Goal: Answer question/provide support

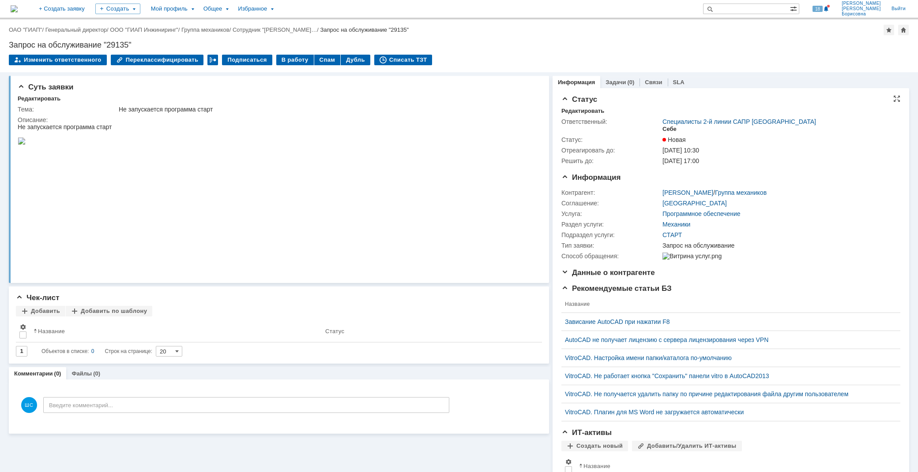
click at [662, 127] on div "Себе" at bounding box center [669, 129] width 14 height 7
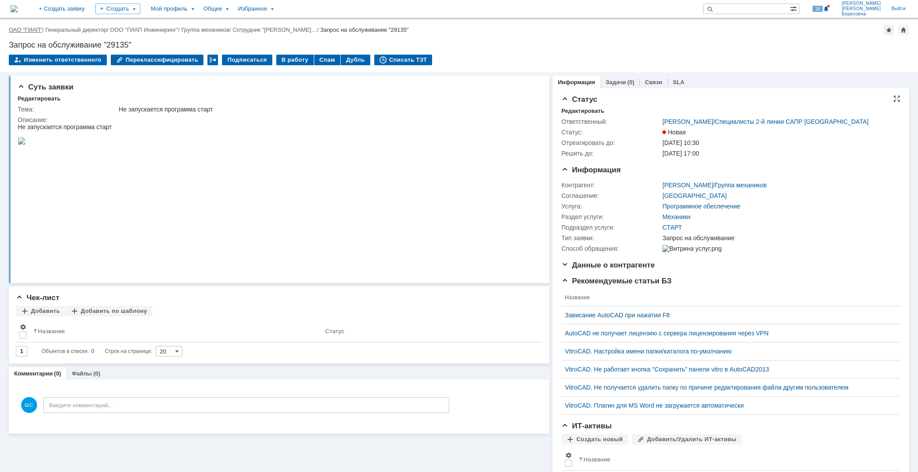
click at [27, 28] on link "ОАО "ГИАП"" at bounding box center [25, 29] width 33 height 7
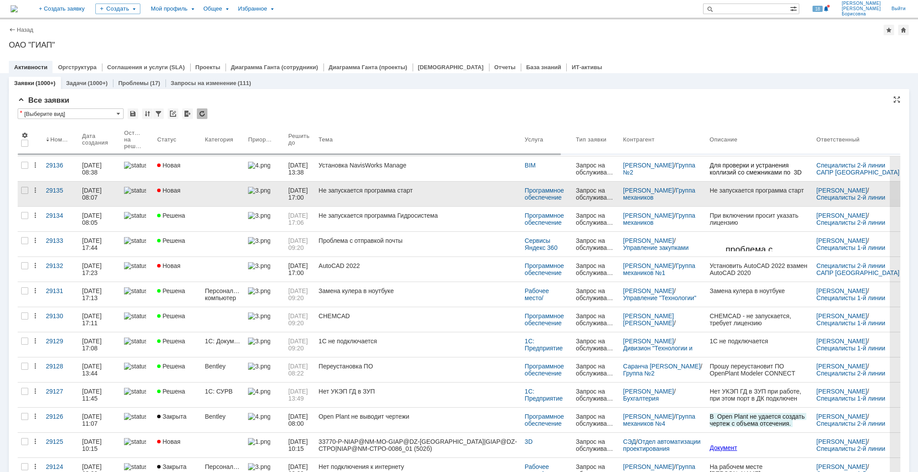
click at [398, 195] on link "Не запускается программа старт" at bounding box center [418, 194] width 206 height 25
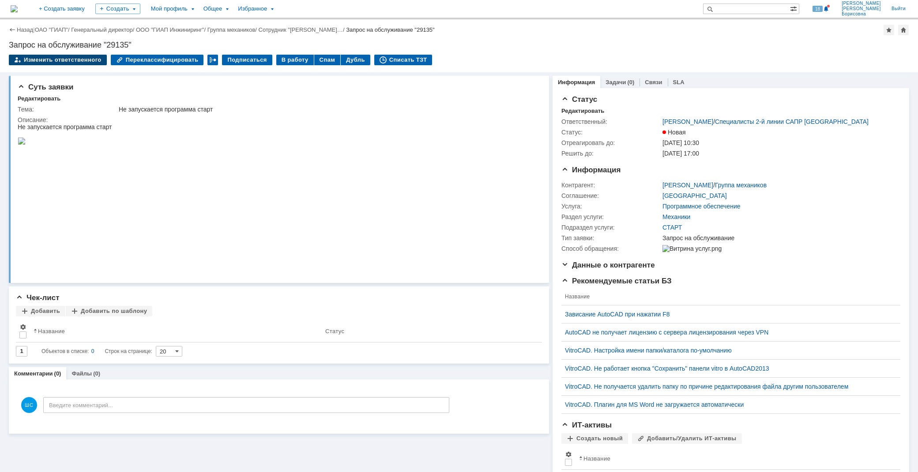
click at [82, 60] on div "Изменить ответственного" at bounding box center [58, 60] width 98 height 11
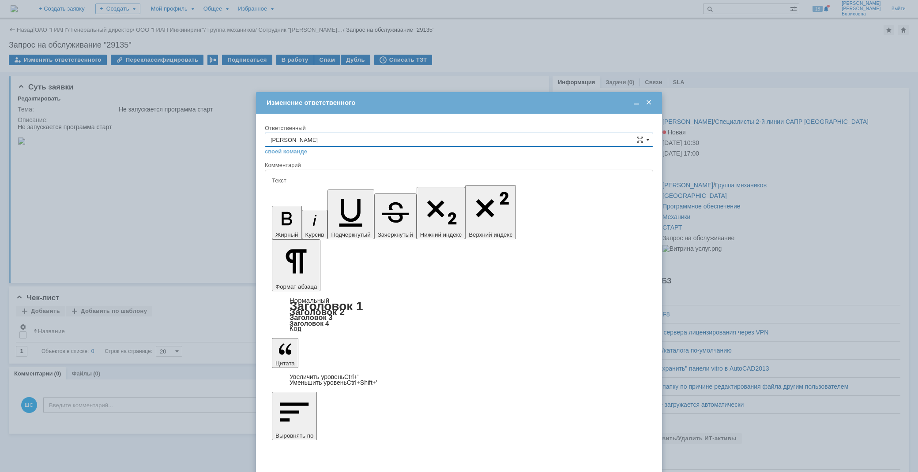
click at [648, 139] on span at bounding box center [648, 139] width 4 height 7
click at [350, 150] on span "Специалисты 2-й линии САПР [GEOGRAPHIC_DATA]" at bounding box center [458, 149] width 377 height 7
type input "Специалисты 2-й линии САПР [GEOGRAPHIC_DATA]"
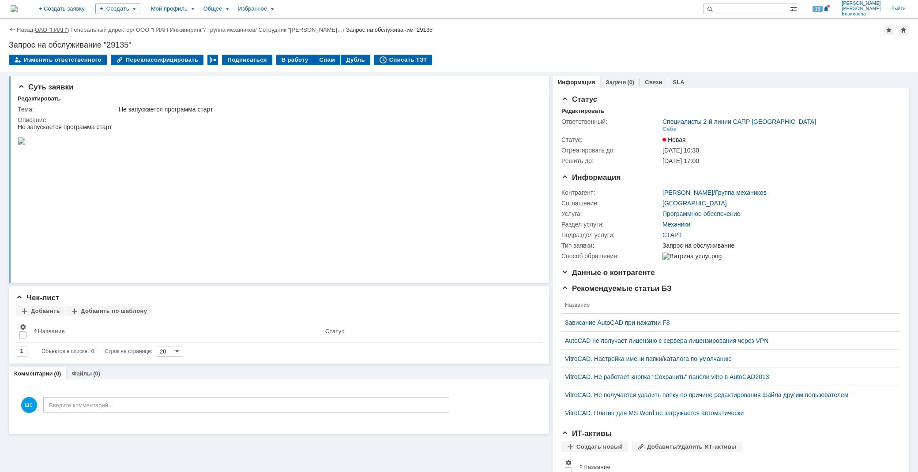
click at [56, 30] on link "ОАО "ГИАП"" at bounding box center [51, 29] width 33 height 7
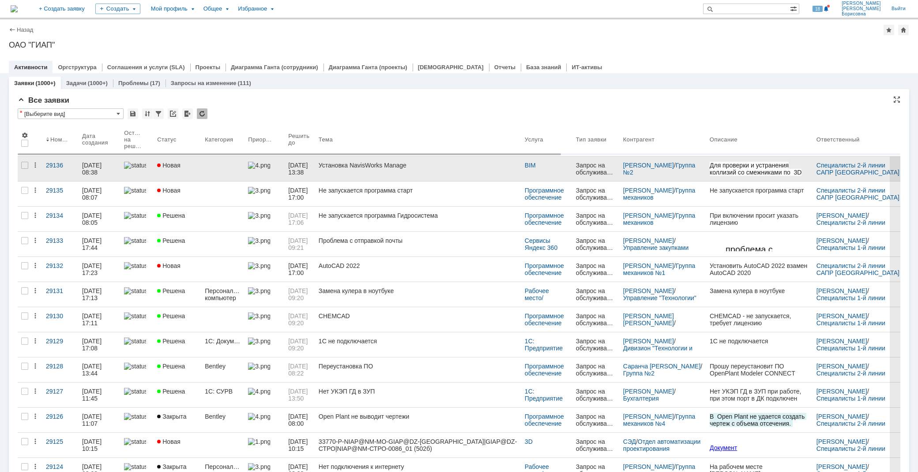
click at [372, 165] on div "Установка NavisWorks Manage" at bounding box center [417, 165] width 199 height 7
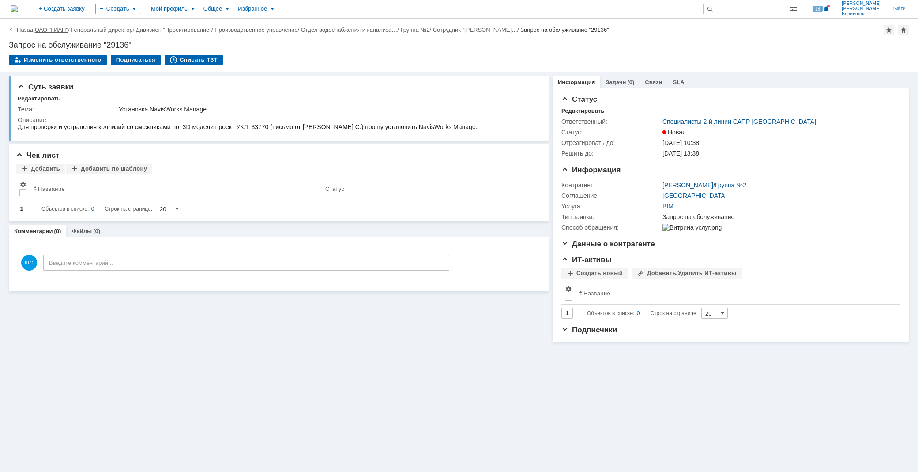
click at [47, 28] on link "ОАО "ГИАП"" at bounding box center [51, 29] width 33 height 7
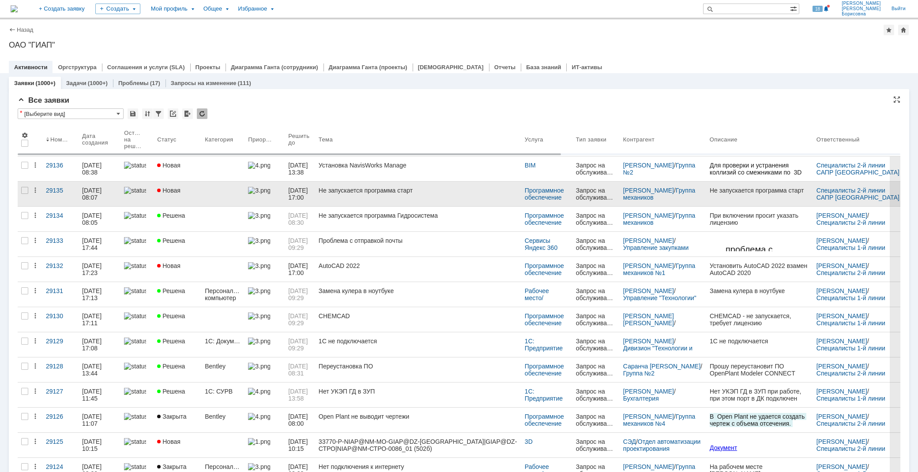
click at [416, 193] on div "Не запускается программа старт" at bounding box center [417, 190] width 199 height 7
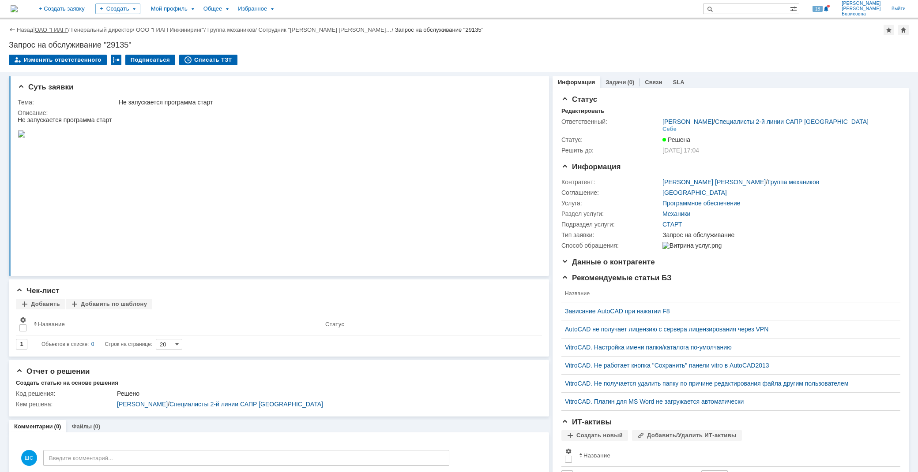
click at [53, 27] on link "ОАО "ГИАП"" at bounding box center [51, 29] width 33 height 7
